Goal: Navigation & Orientation: Find specific page/section

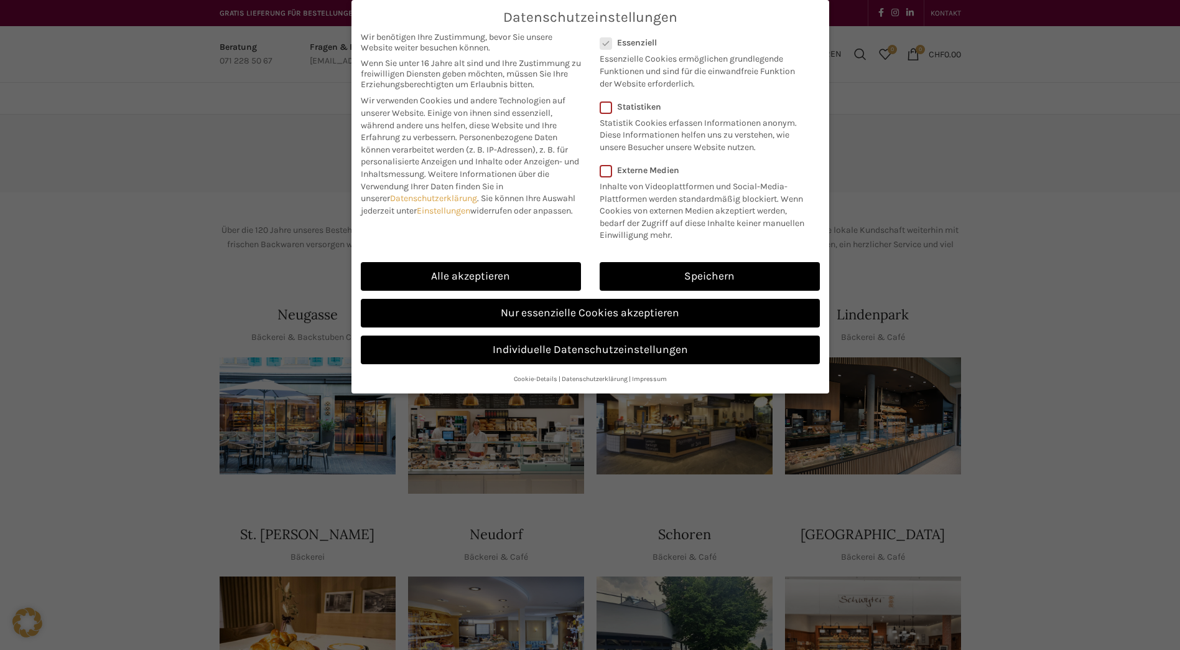
click at [735, 276] on link "Speichern" at bounding box center [710, 276] width 220 height 29
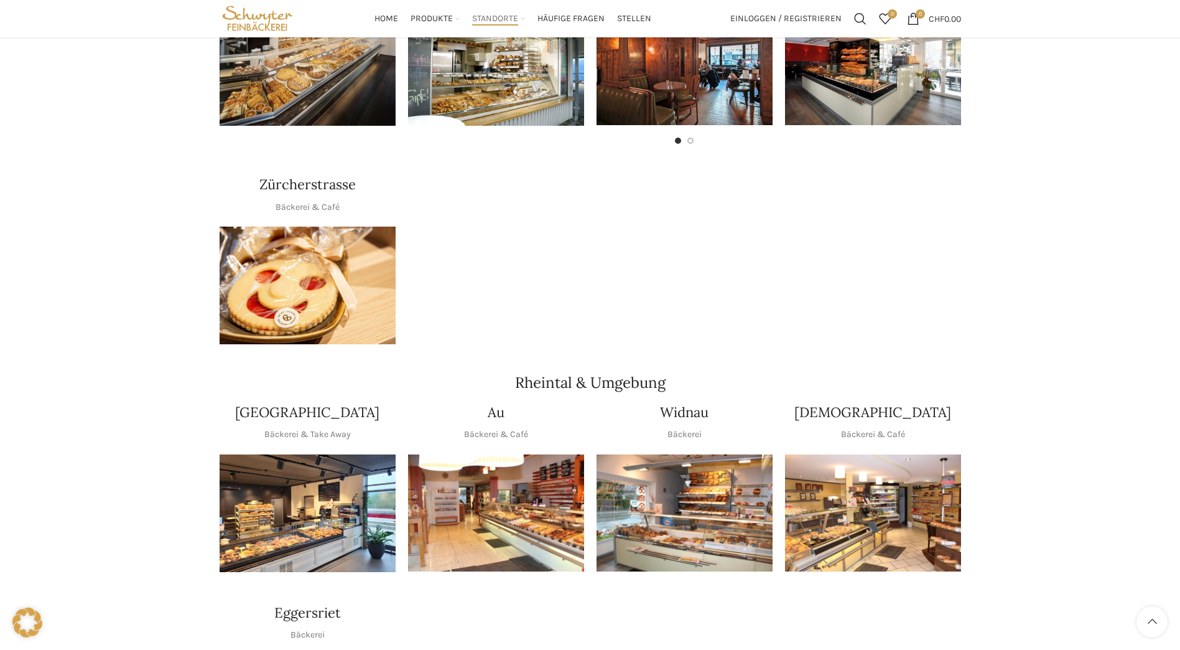
scroll to position [582, 0]
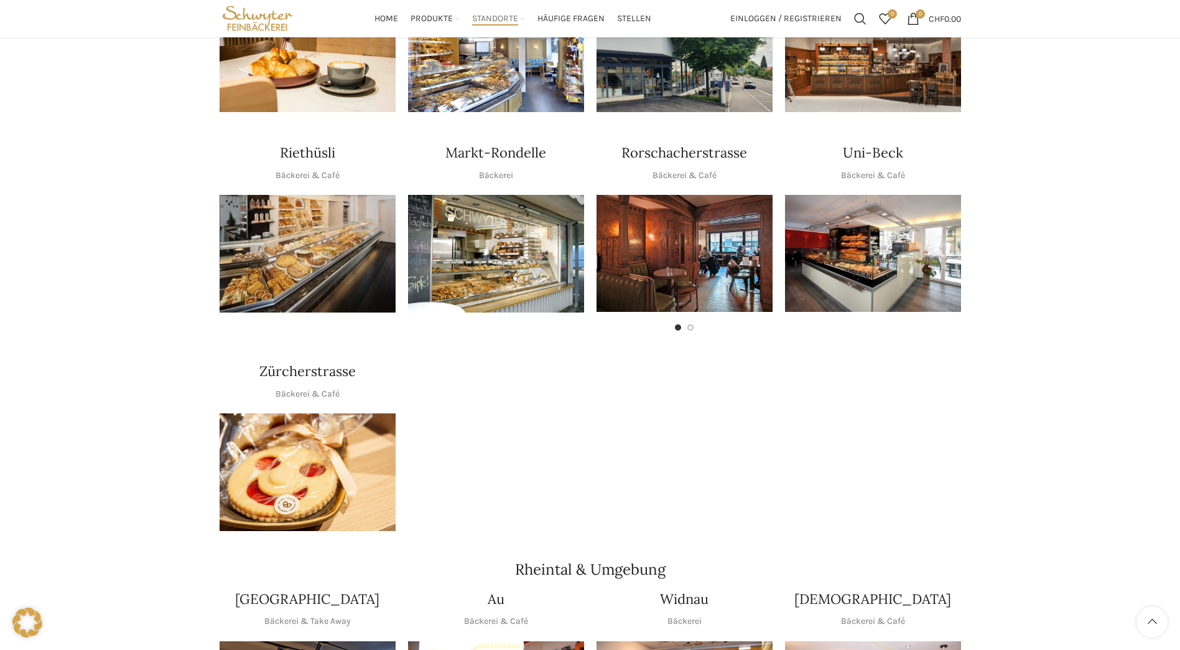
click at [334, 463] on img "1 / 1" at bounding box center [308, 472] width 176 height 118
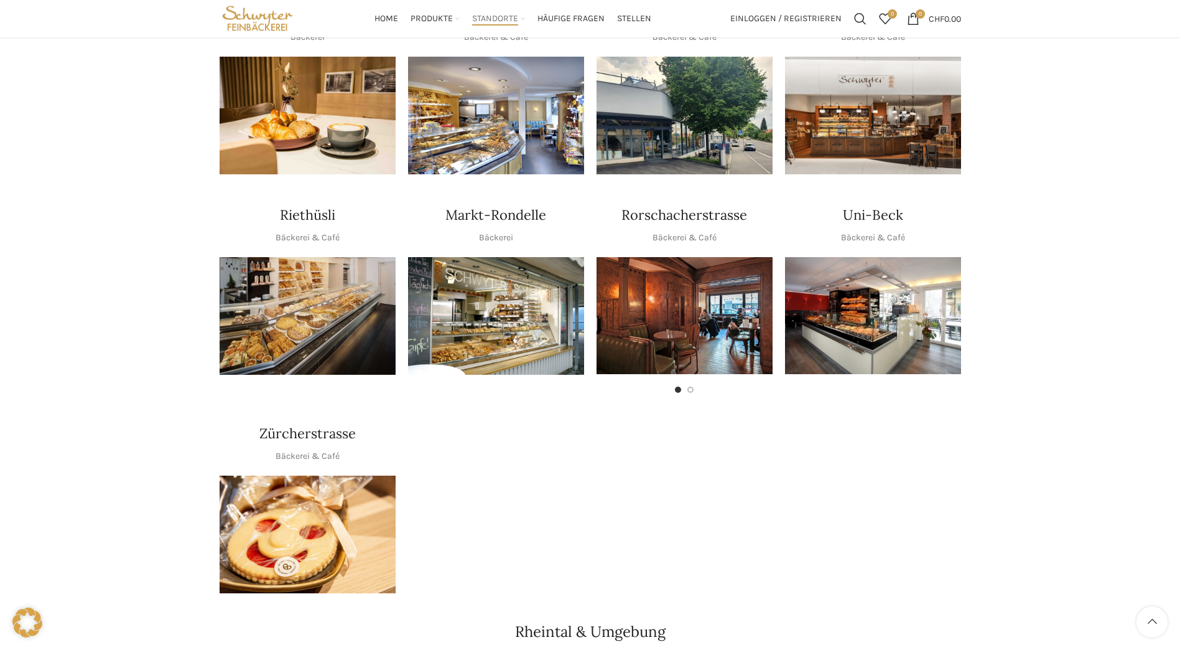
click at [698, 205] on h4 "Rorschacherstrasse" at bounding box center [685, 214] width 126 height 19
click at [696, 329] on img "1 / 2" at bounding box center [685, 315] width 176 height 117
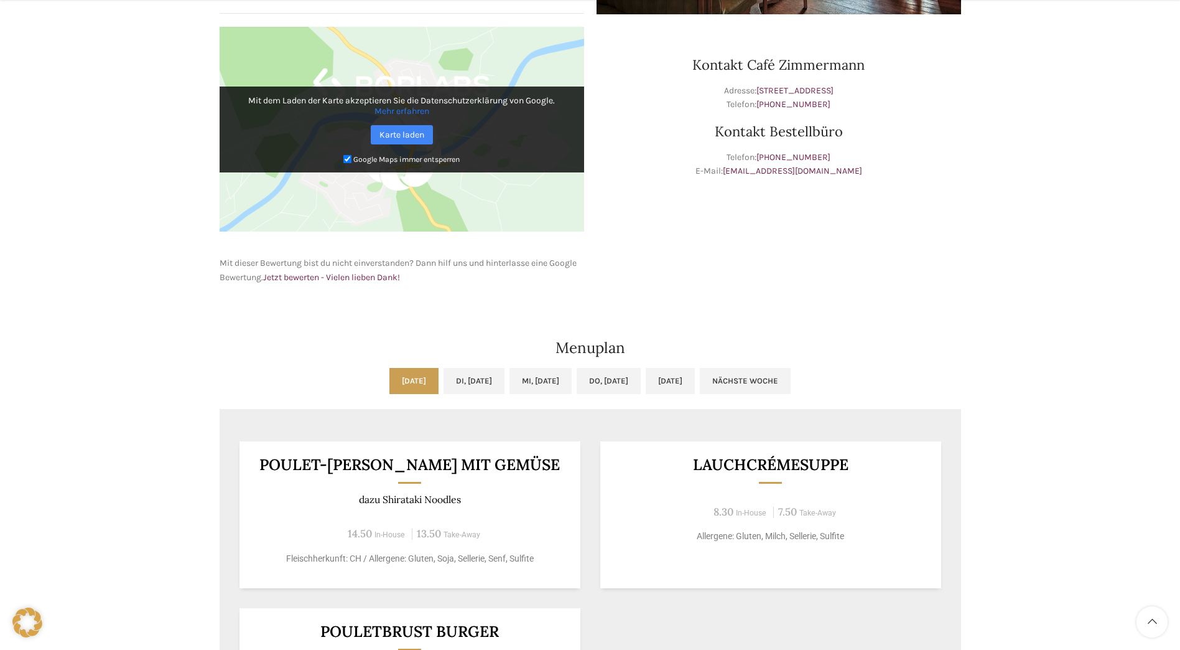
scroll to position [560, 0]
